Goal: Task Accomplishment & Management: Manage account settings

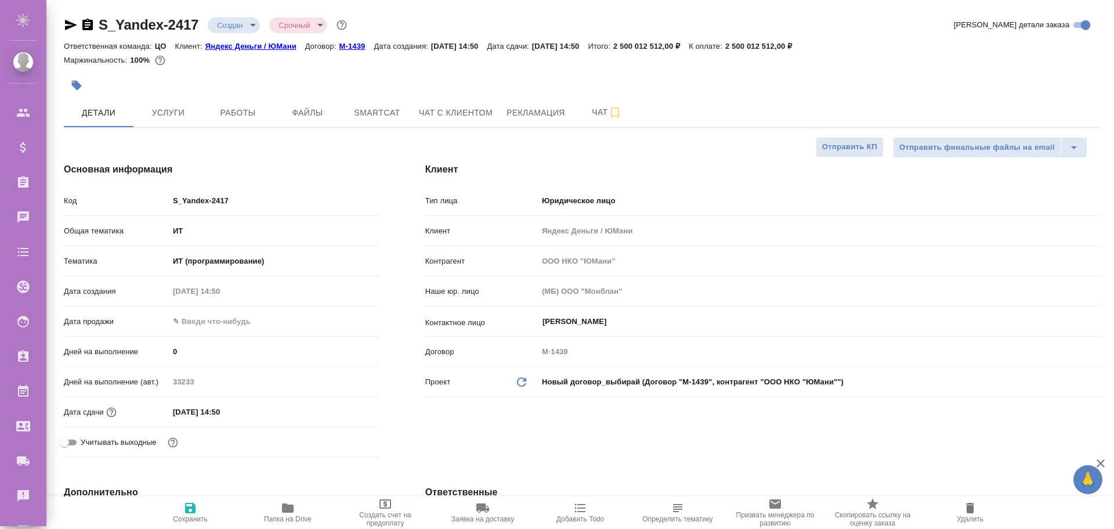
select select "RU"
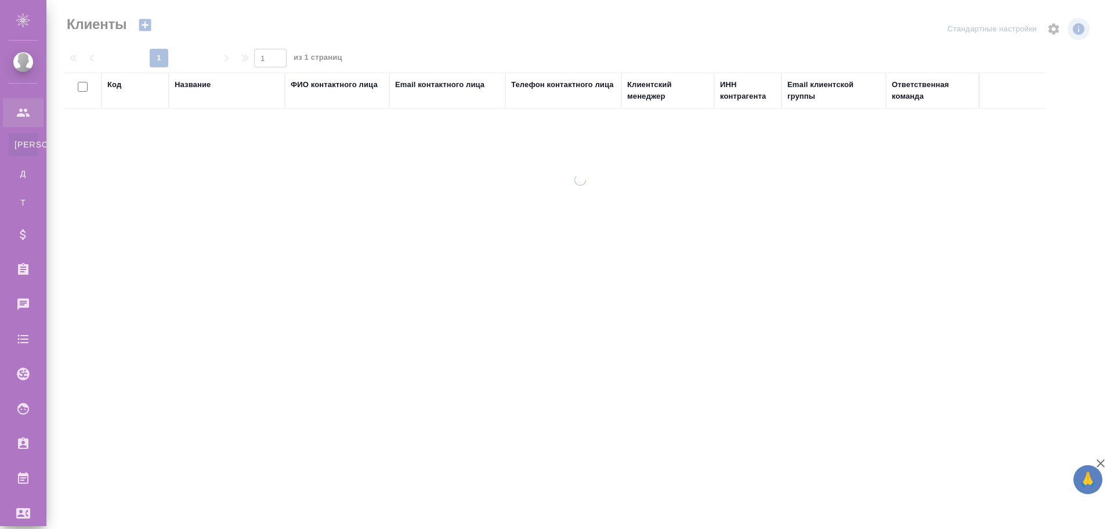
select select "RU"
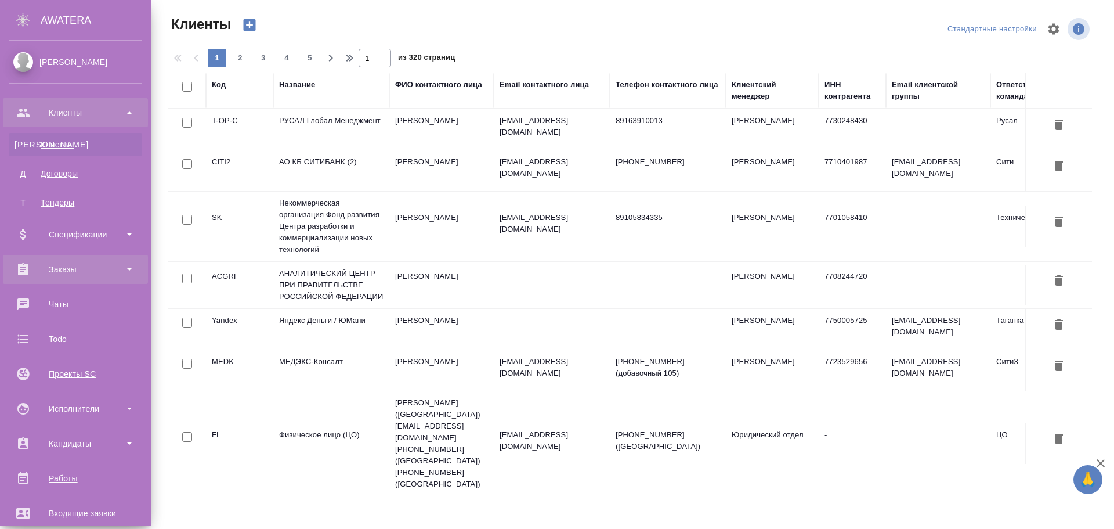
click at [50, 270] on div "Заказы" at bounding box center [75, 269] width 133 height 17
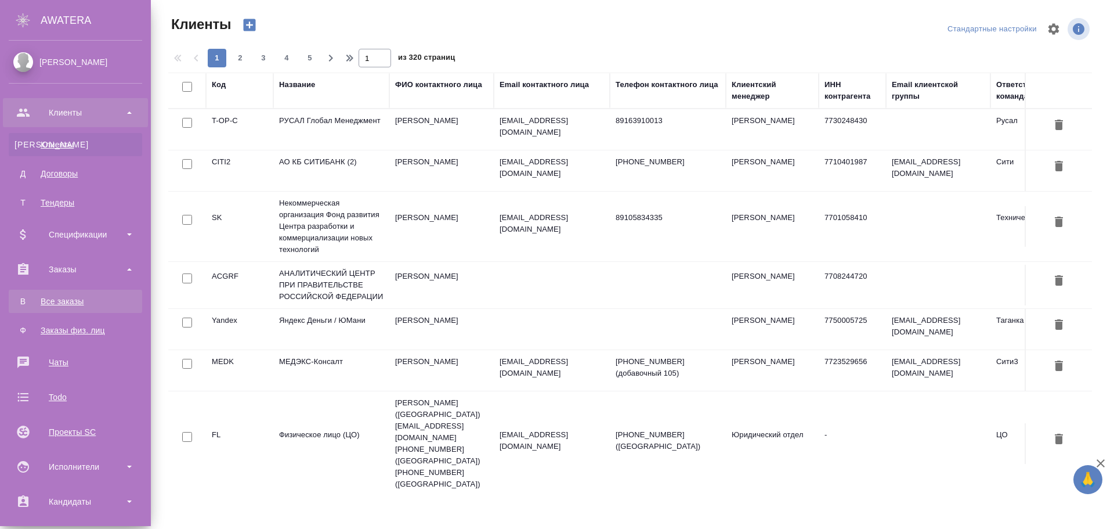
click at [50, 309] on link "В Все заказы" at bounding box center [75, 301] width 133 height 23
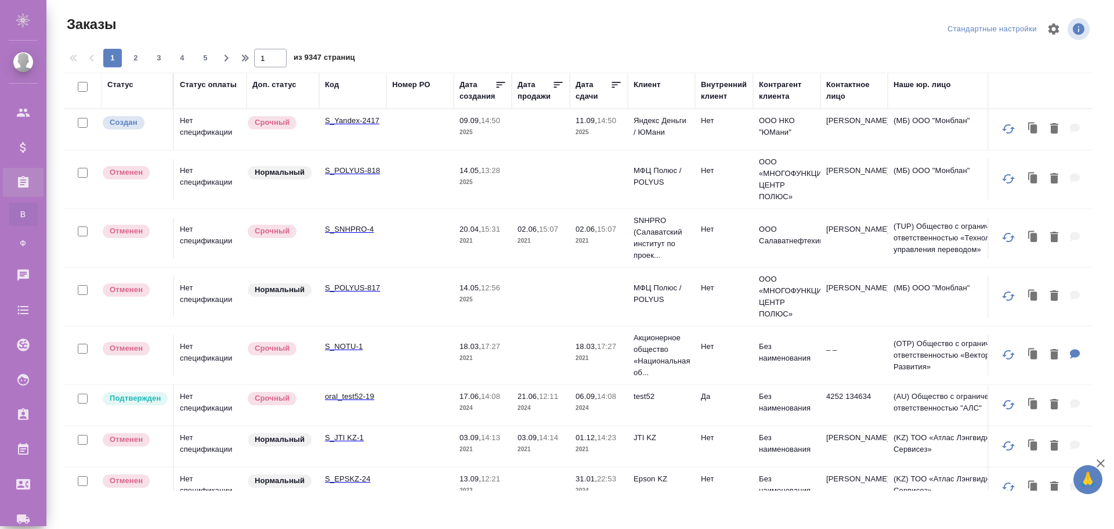
click at [404, 128] on td at bounding box center [419, 129] width 67 height 41
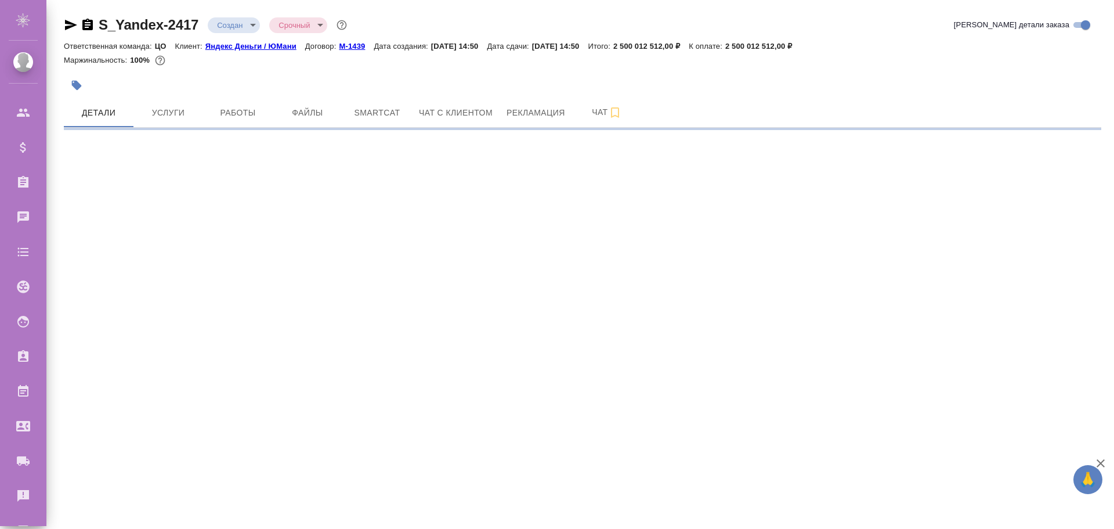
select select "RU"
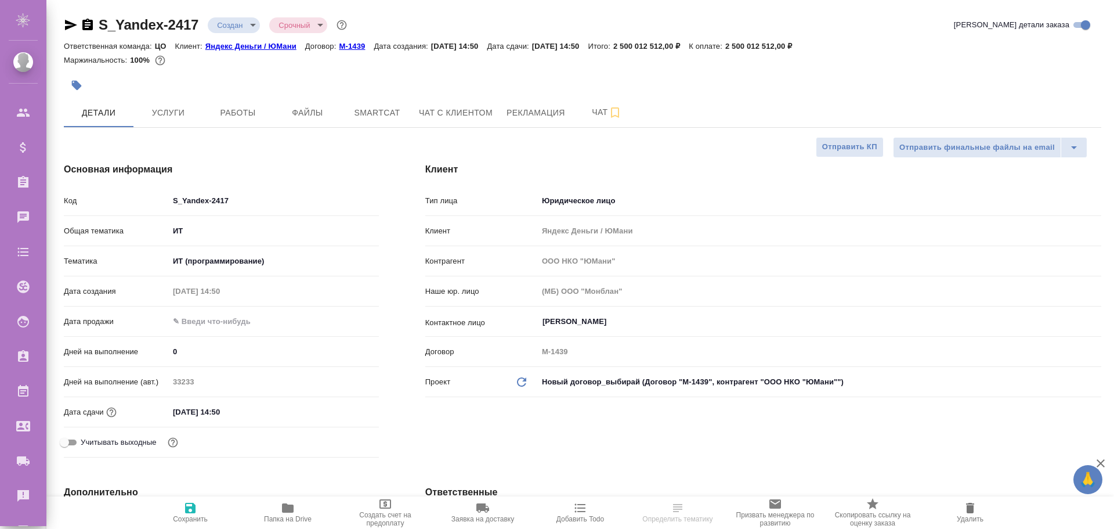
type textarea "x"
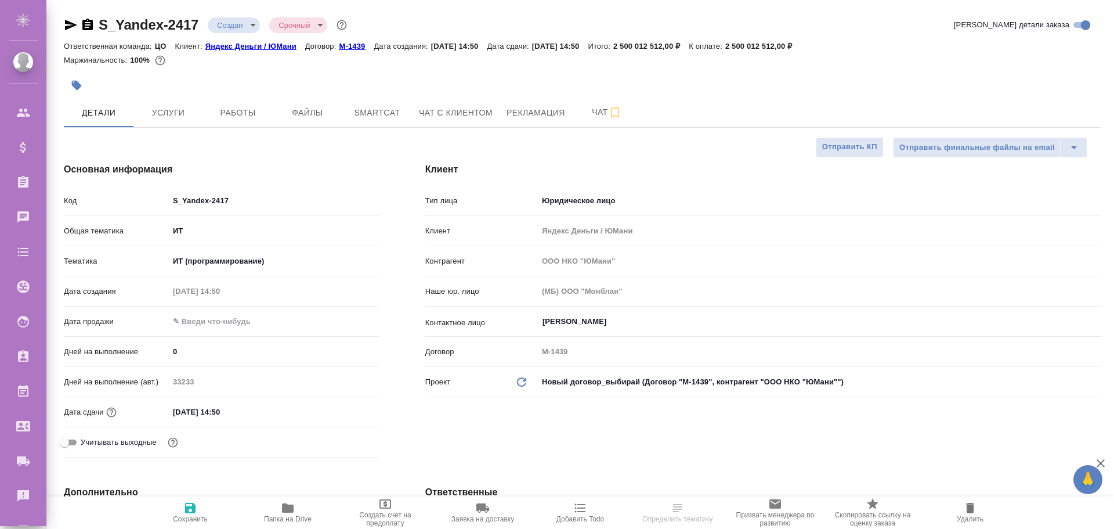
type textarea "x"
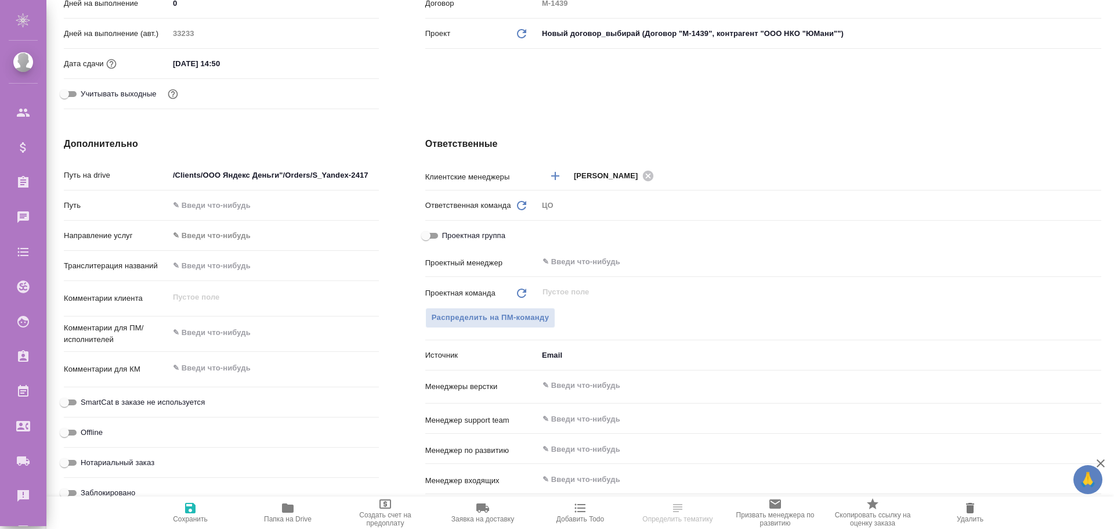
click at [576, 356] on body "🙏 .cls-1 fill:#fff; AWATERA [PERSON_NAME] Спецификации Заказы 0 Чаты Todo Проек…" at bounding box center [557, 264] width 1114 height 529
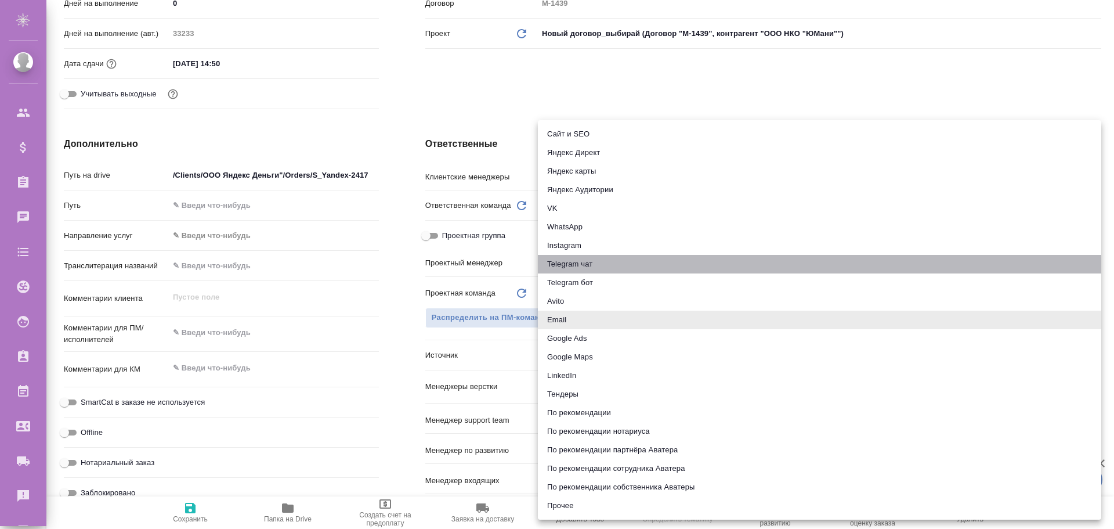
click at [572, 273] on li "Telegram чат" at bounding box center [819, 264] width 563 height 19
type textarea "x"
type input "telegram"
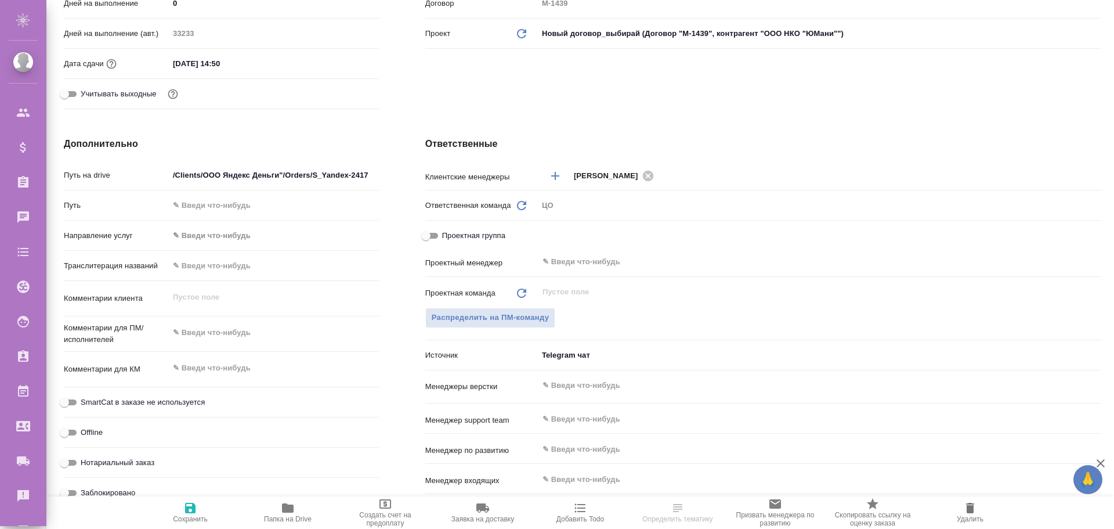
click at [605, 327] on div "Распределить на ПМ-команду" at bounding box center [763, 318] width 676 height 20
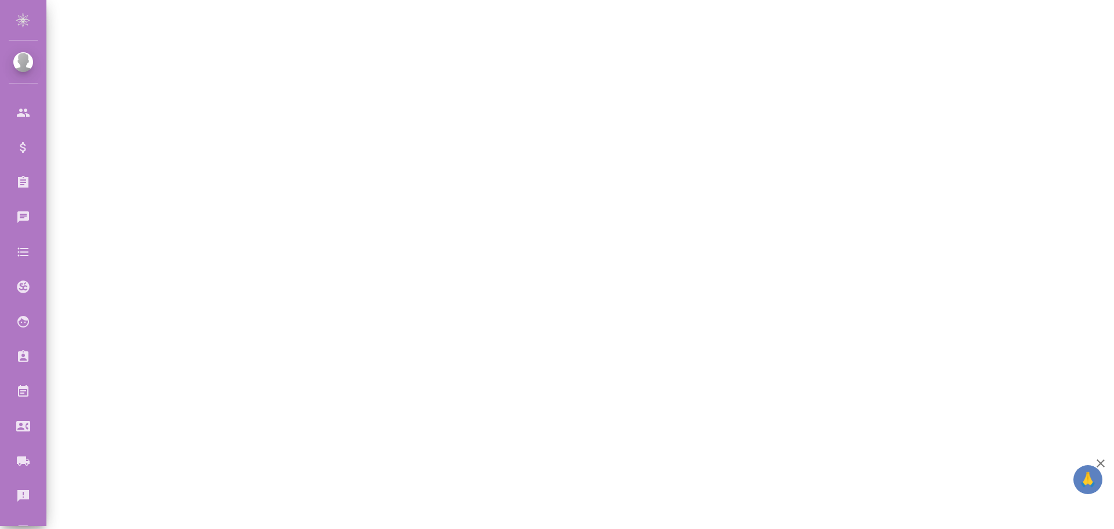
select select "RU"
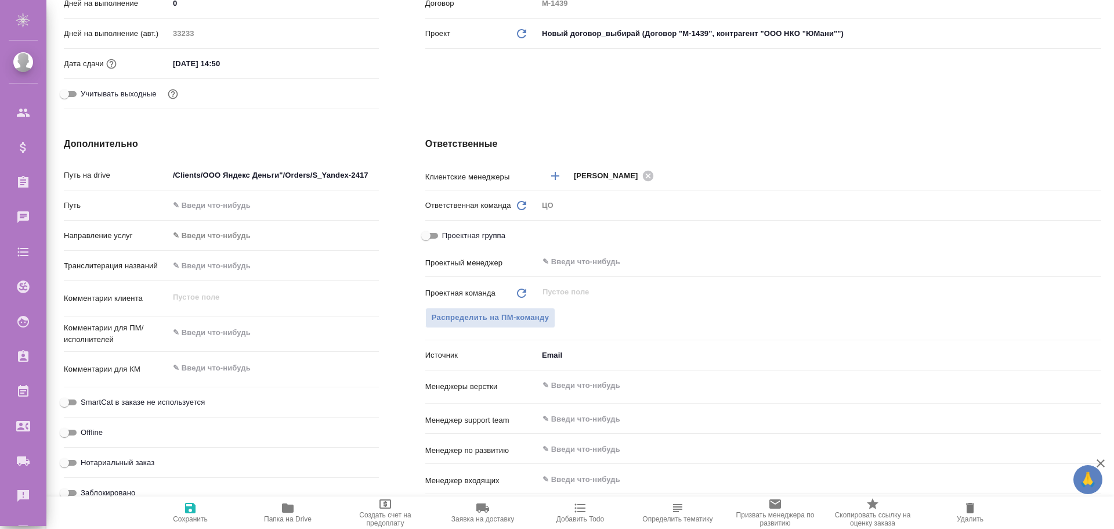
type textarea "x"
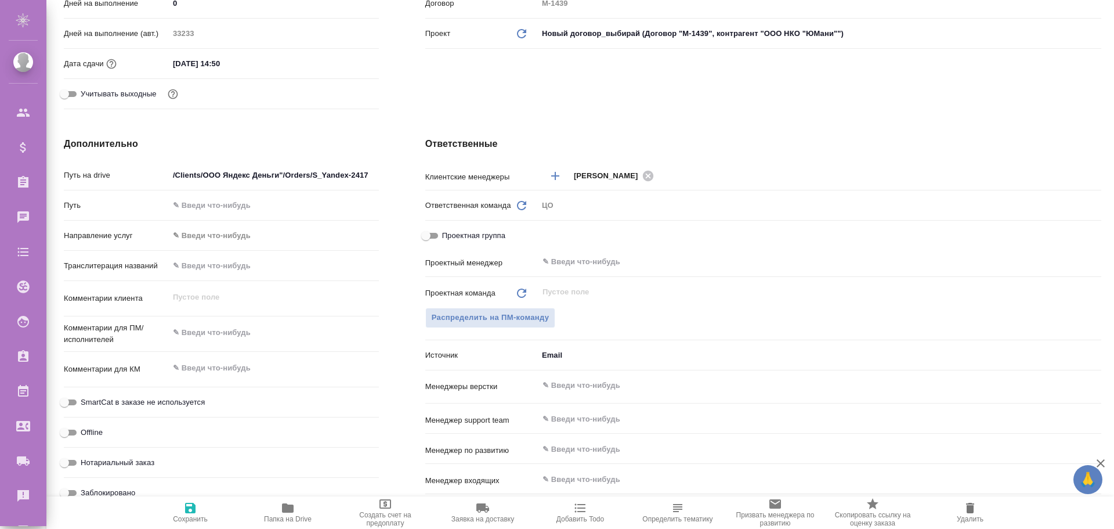
type textarea "x"
